Goal: Check status: Check status

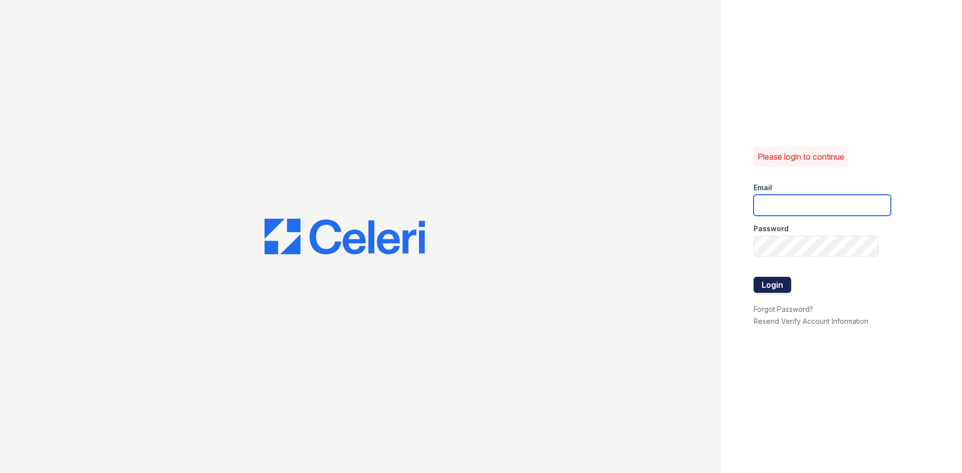
type input "timberview.pm@cafmanagement.com"
click at [779, 291] on button "Login" at bounding box center [772, 285] width 38 height 16
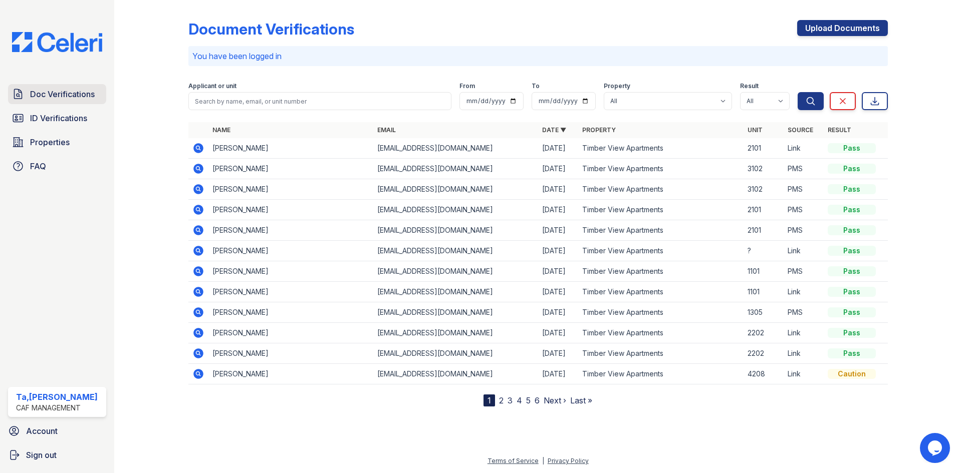
click at [13, 89] on icon at bounding box center [18, 94] width 12 height 12
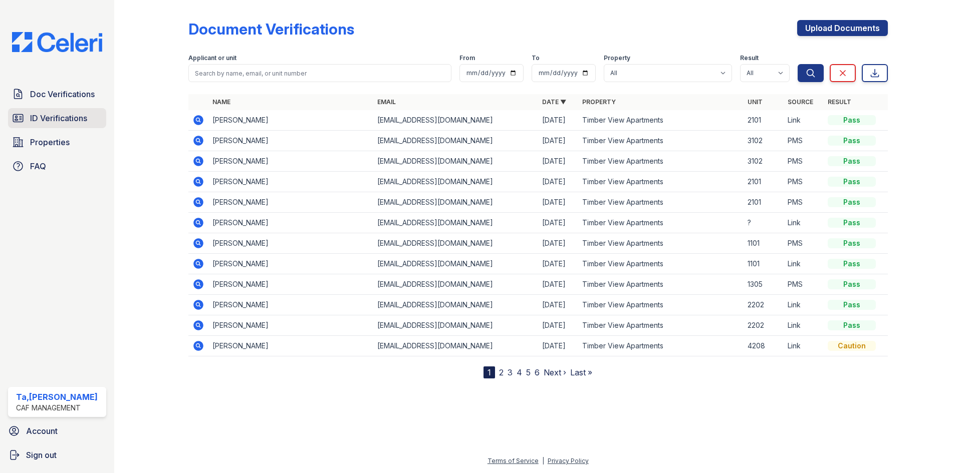
click at [56, 127] on link "ID Verifications" at bounding box center [57, 118] width 98 height 20
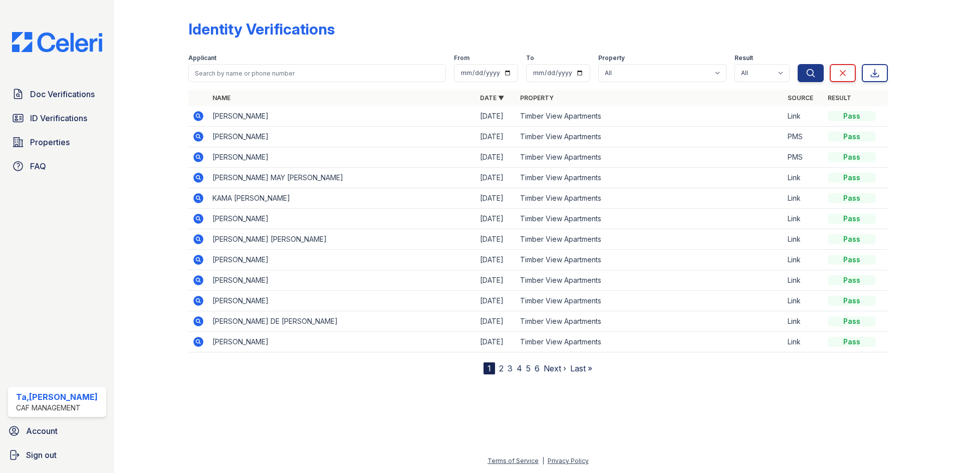
click at [199, 116] on icon at bounding box center [197, 115] width 3 height 3
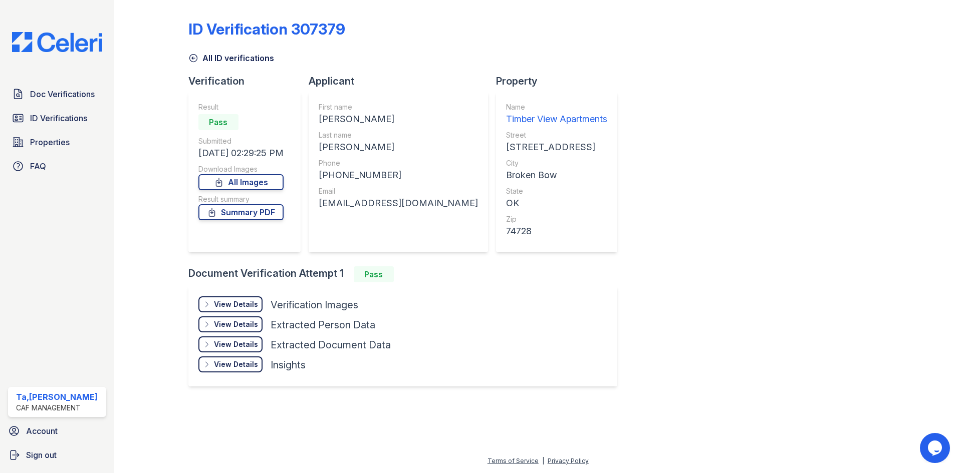
click at [228, 302] on div "View Details" at bounding box center [236, 305] width 44 height 10
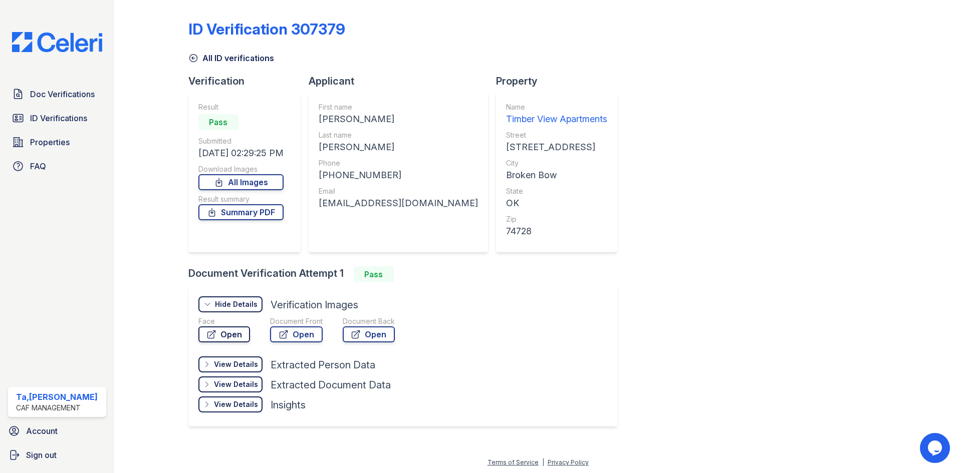
click at [237, 331] on link "Open" at bounding box center [224, 335] width 52 height 16
click at [301, 341] on link "Open" at bounding box center [296, 335] width 53 height 16
click at [260, 210] on link "Summary PDF" at bounding box center [240, 212] width 85 height 16
drag, startPoint x: 61, startPoint y: 121, endPoint x: 63, endPoint y: 126, distance: 5.2
click at [61, 123] on span "ID Verifications" at bounding box center [58, 118] width 57 height 12
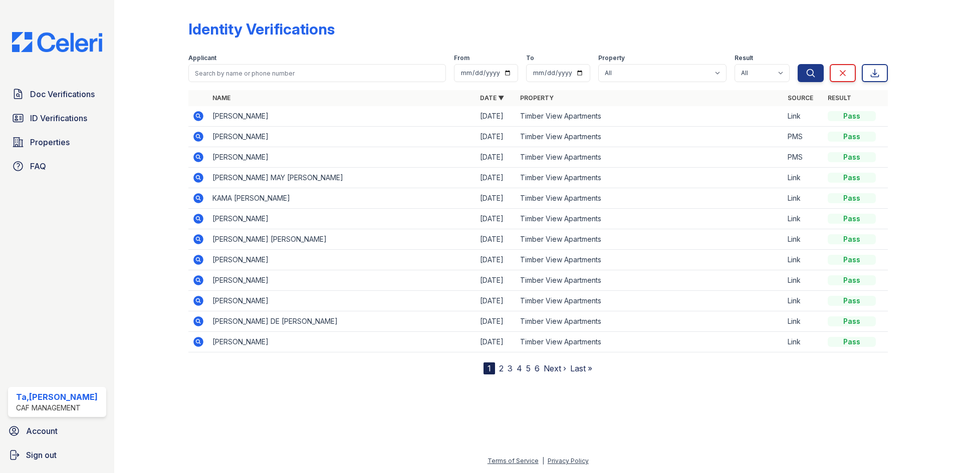
click at [202, 138] on icon at bounding box center [198, 137] width 10 height 10
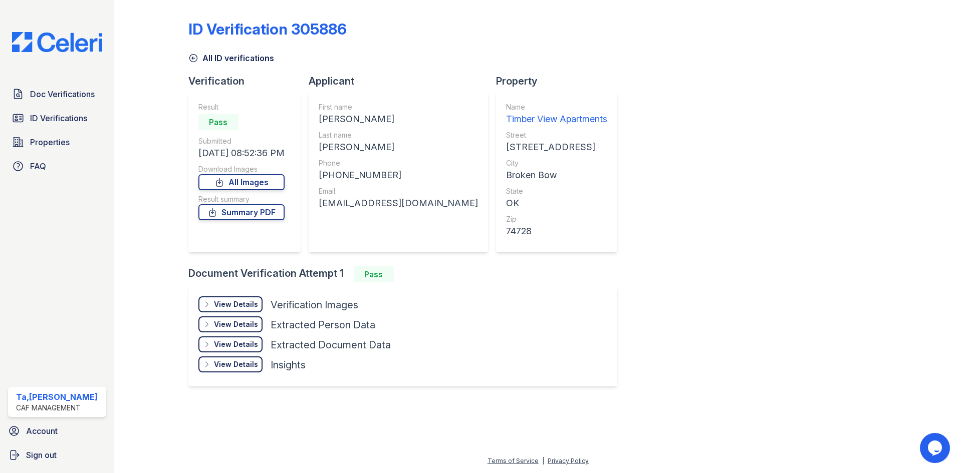
click at [231, 304] on div "View Details" at bounding box center [236, 305] width 44 height 10
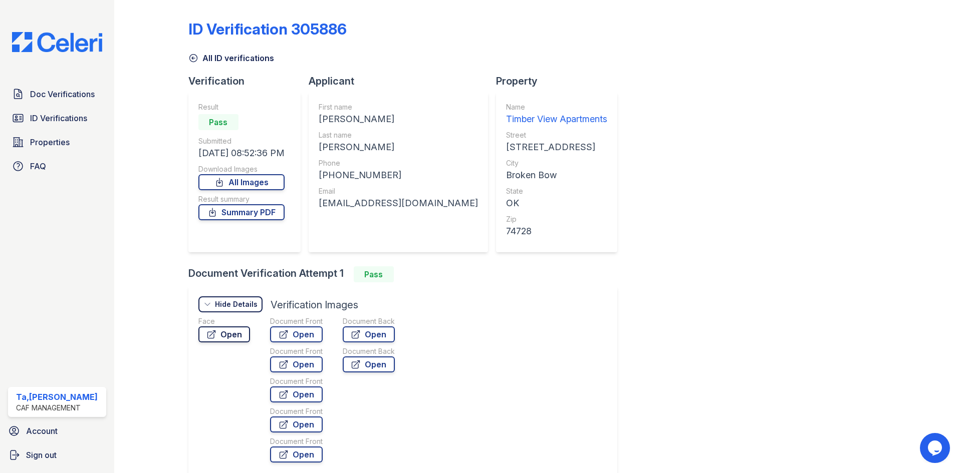
click at [232, 339] on link "Open" at bounding box center [224, 335] width 52 height 16
click at [246, 219] on link "Summary PDF" at bounding box center [241, 212] width 86 height 16
click at [58, 125] on link "ID Verifications" at bounding box center [57, 118] width 98 height 20
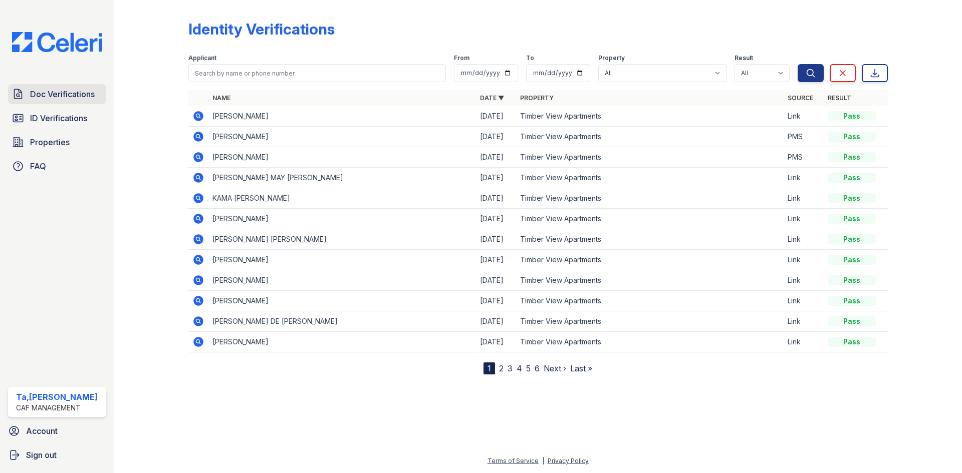
click at [38, 96] on span "Doc Verifications" at bounding box center [62, 94] width 65 height 12
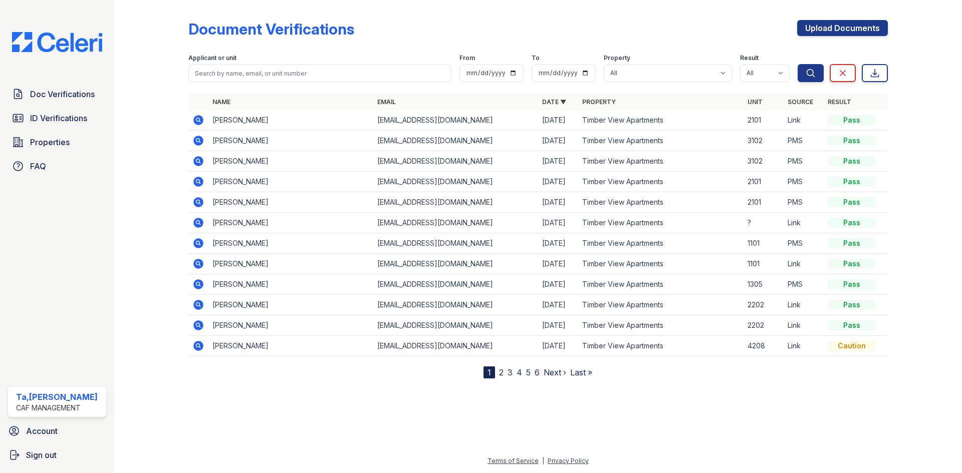
click at [201, 199] on icon at bounding box center [198, 202] width 10 height 10
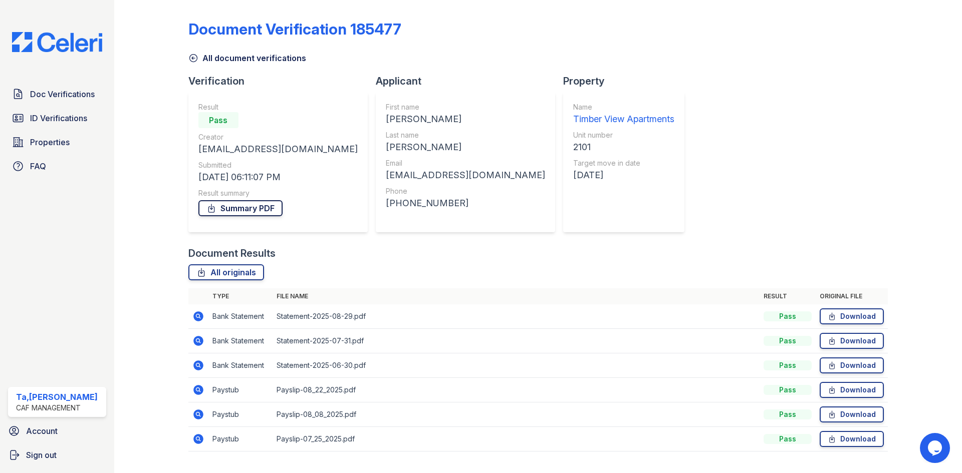
click at [238, 205] on link "Summary PDF" at bounding box center [240, 208] width 84 height 16
click at [198, 320] on icon at bounding box center [198, 317] width 10 height 10
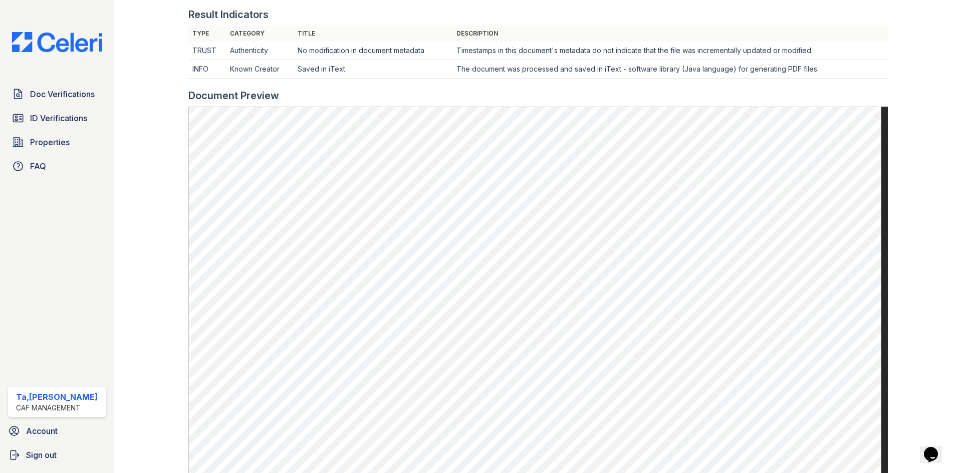
scroll to position [351, 0]
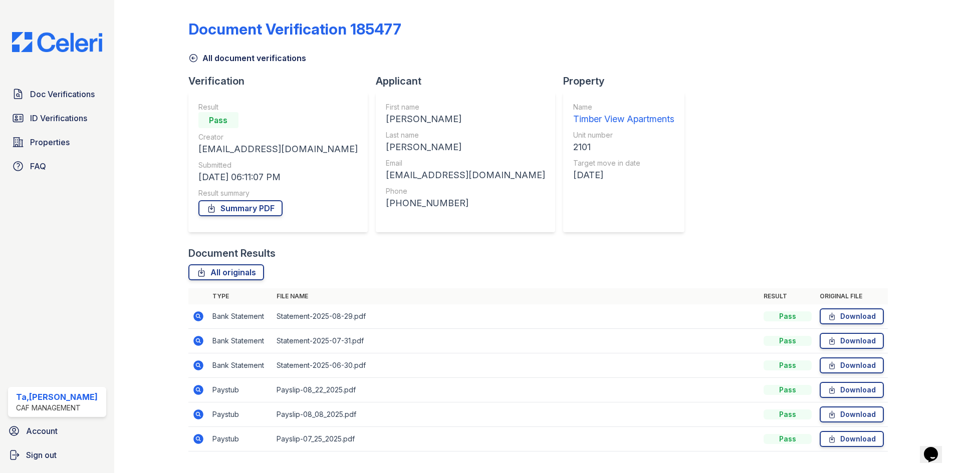
click at [202, 386] on icon at bounding box center [198, 390] width 12 height 12
drag, startPoint x: 33, startPoint y: 97, endPoint x: 46, endPoint y: 99, distance: 12.6
click at [33, 97] on span "Doc Verifications" at bounding box center [62, 94] width 65 height 12
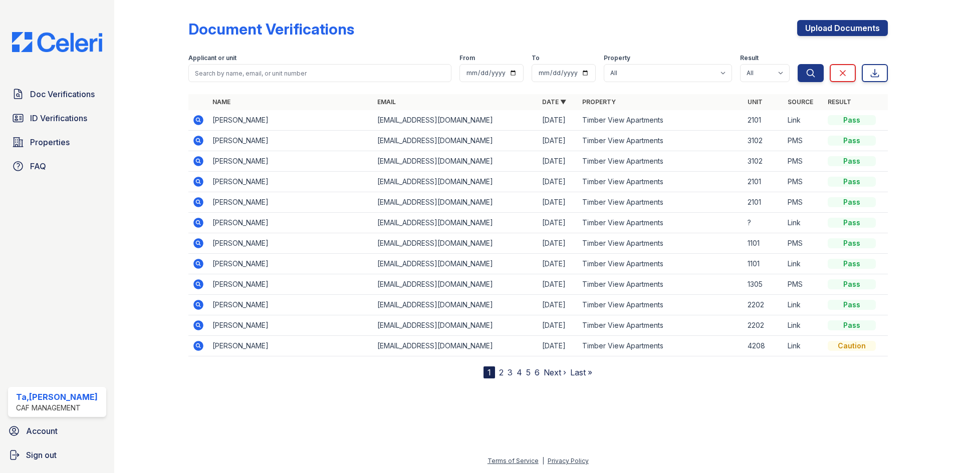
click at [201, 181] on icon at bounding box center [198, 182] width 10 height 10
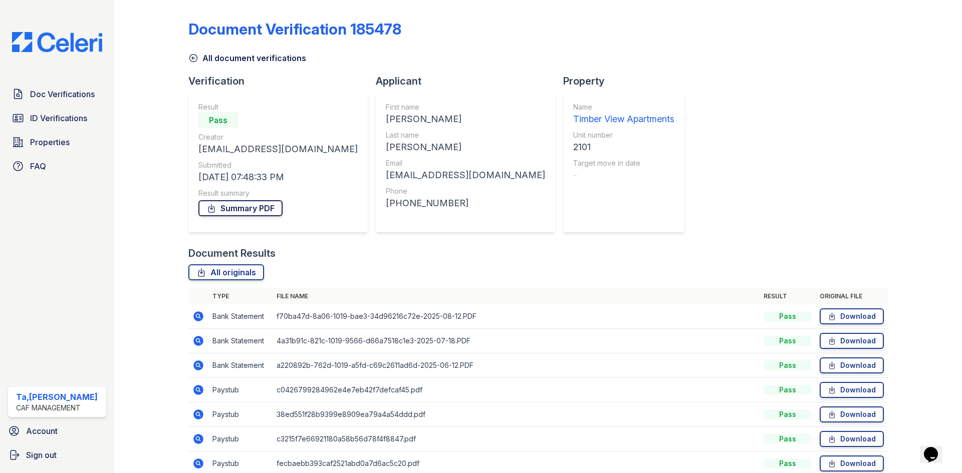
click at [242, 205] on link "Summary PDF" at bounding box center [240, 208] width 84 height 16
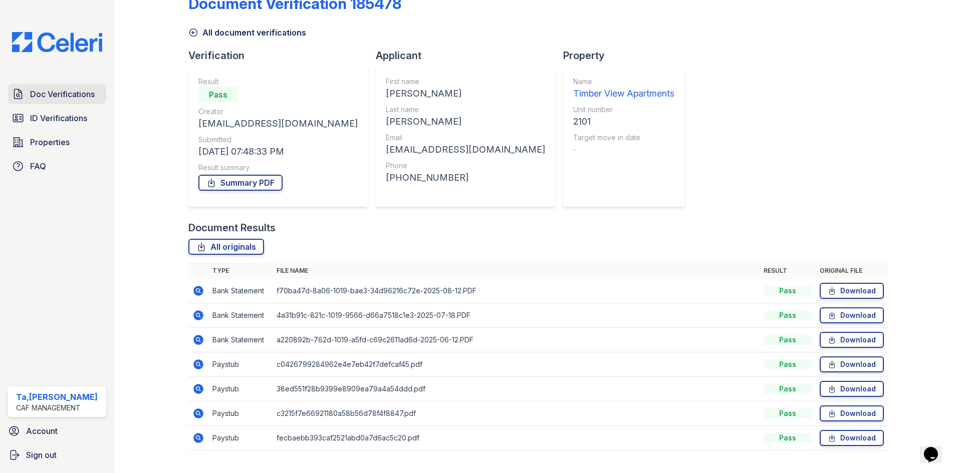
scroll to position [47, 0]
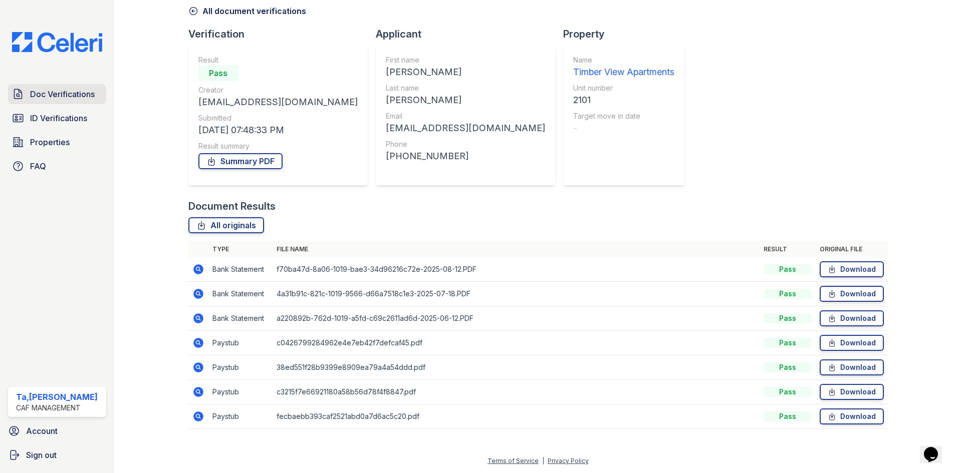
click at [106, 89] on link "Doc Verifications" at bounding box center [57, 94] width 98 height 20
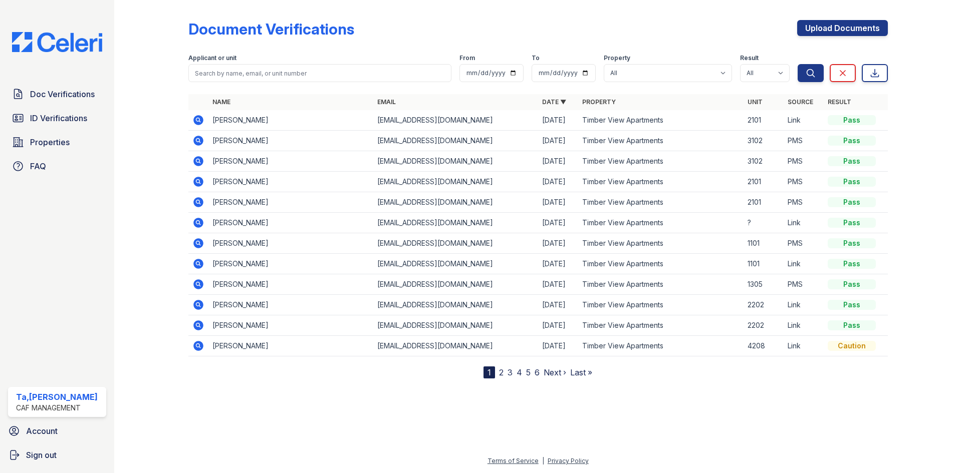
click at [200, 201] on icon at bounding box center [198, 202] width 10 height 10
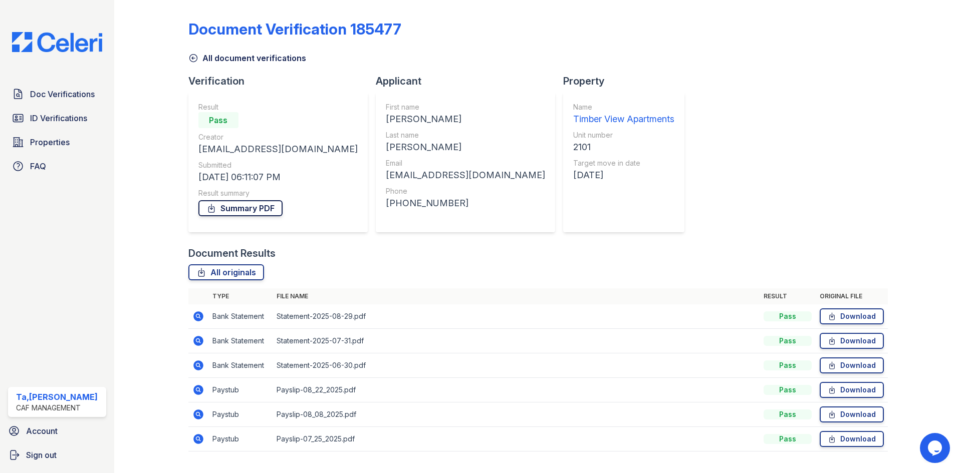
click at [256, 208] on link "Summary PDF" at bounding box center [240, 208] width 84 height 16
click at [49, 98] on span "Doc Verifications" at bounding box center [62, 94] width 65 height 12
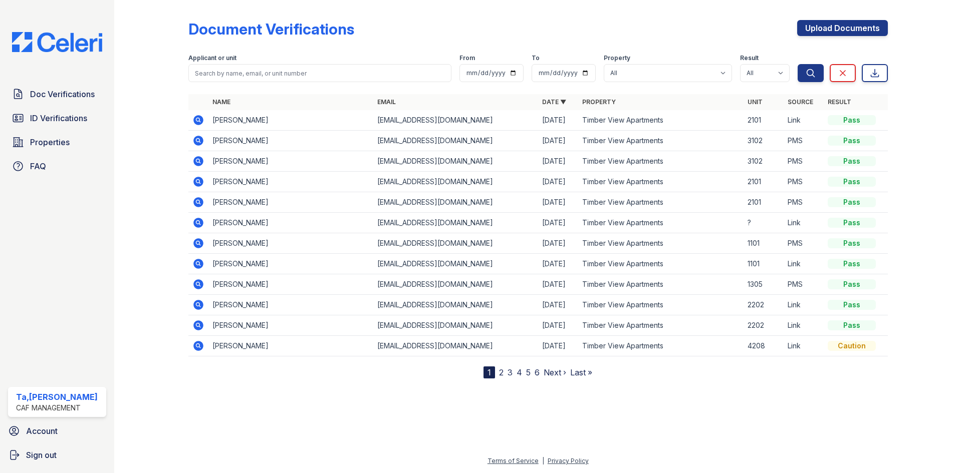
click at [201, 180] on icon at bounding box center [198, 182] width 10 height 10
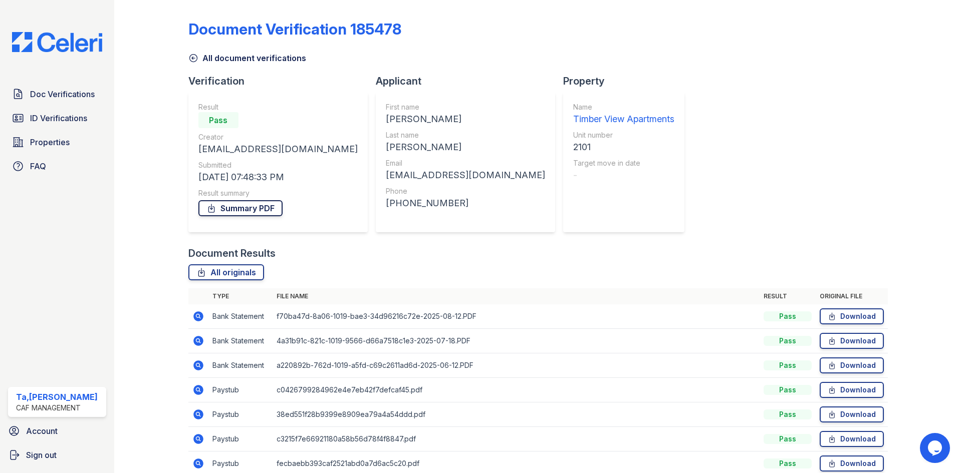
click at [238, 211] on link "Summary PDF" at bounding box center [240, 208] width 84 height 16
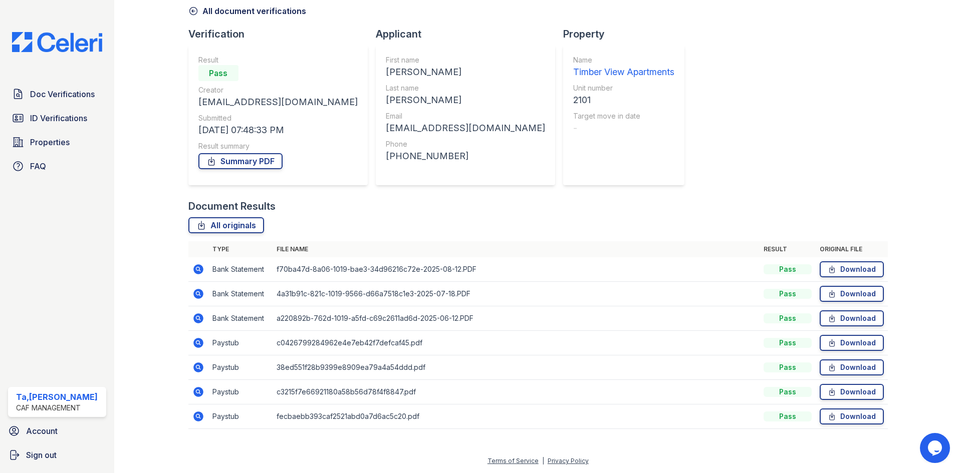
click at [197, 347] on icon at bounding box center [198, 343] width 10 height 10
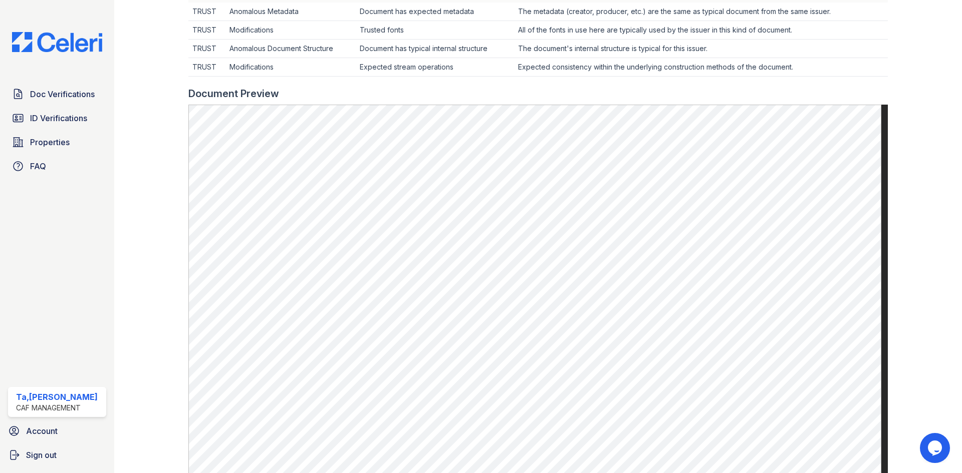
scroll to position [351, 0]
